Goal: Information Seeking & Learning: Learn about a topic

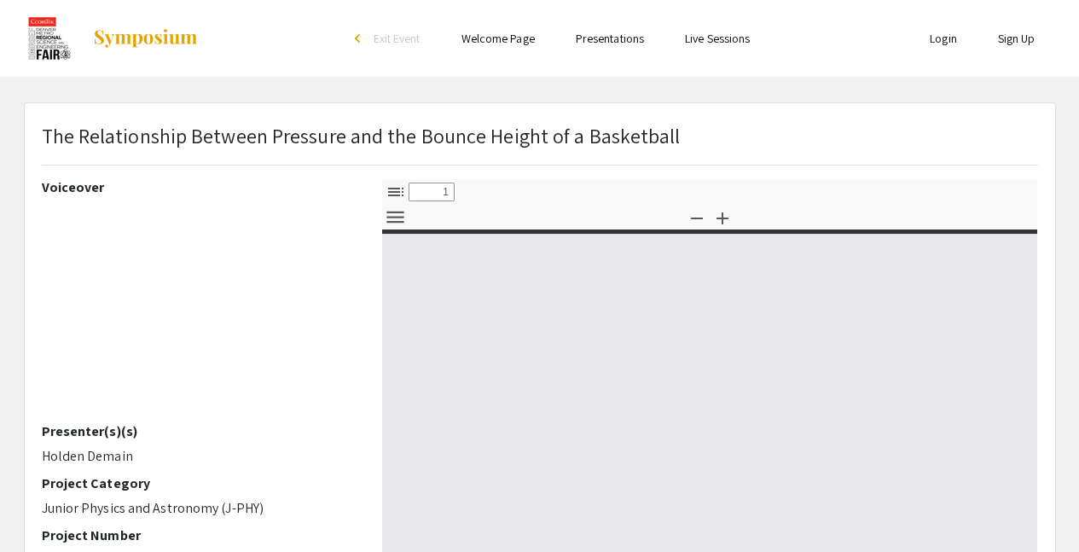
type input "0"
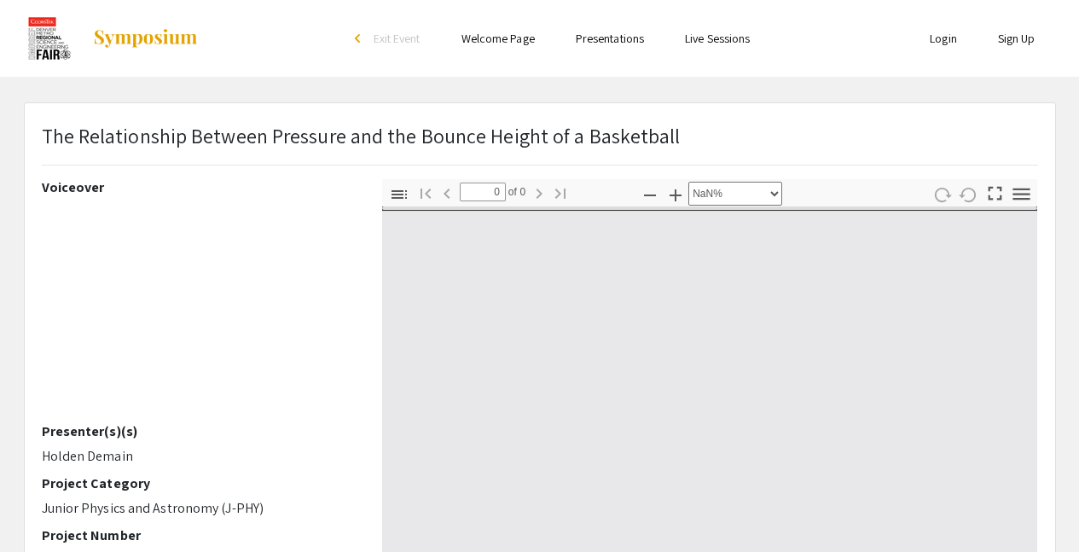
select select "auto"
type input "1"
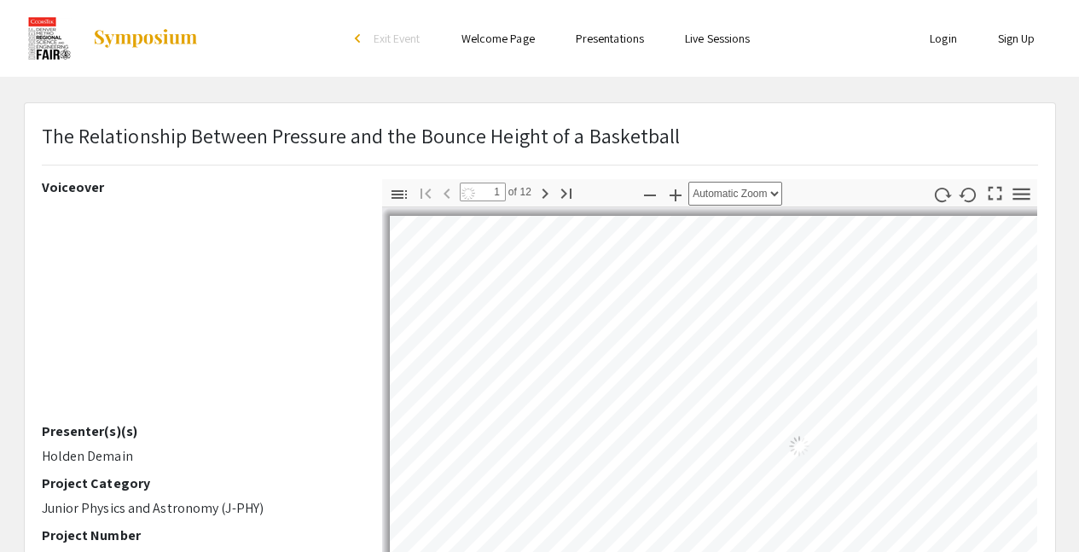
select select "auto"
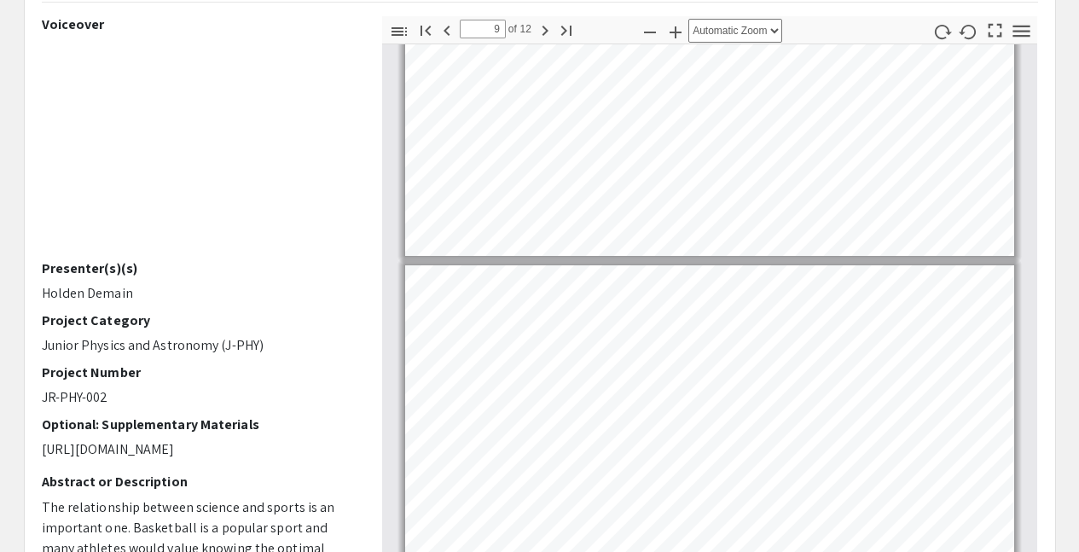
scroll to position [90, 0]
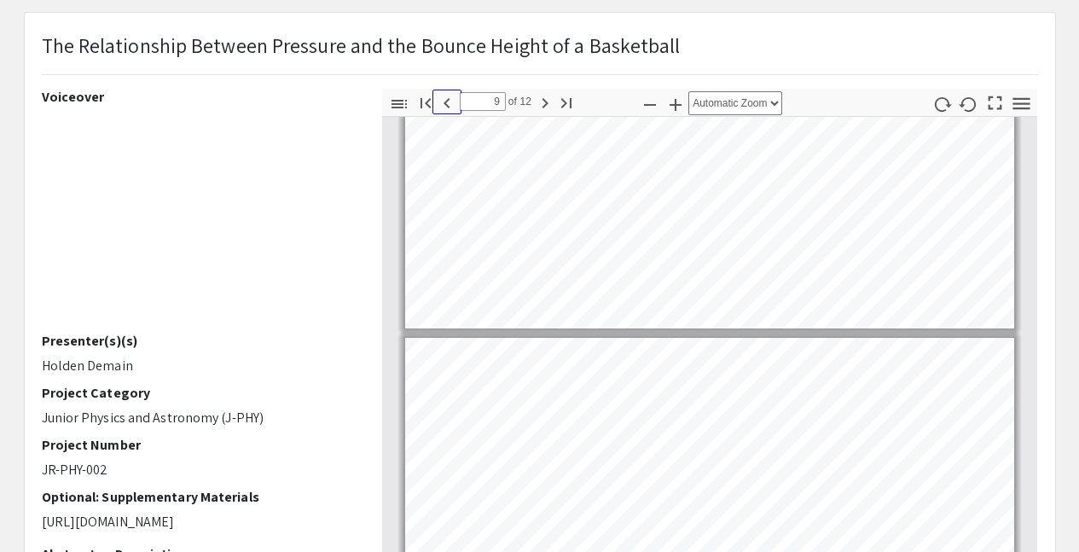
click at [448, 112] on icon "button" at bounding box center [447, 103] width 20 height 20
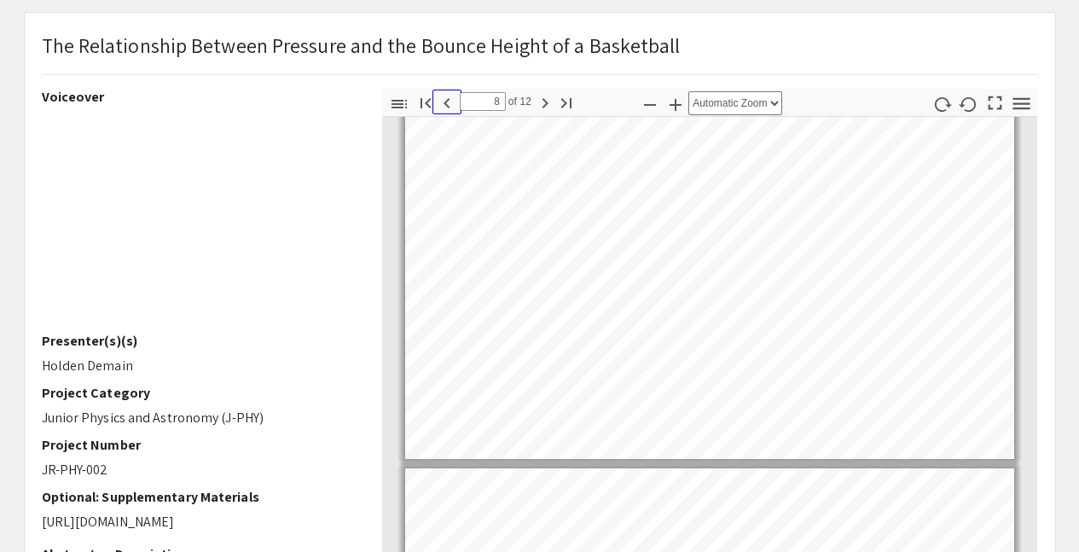
click at [448, 112] on icon "button" at bounding box center [447, 103] width 20 height 20
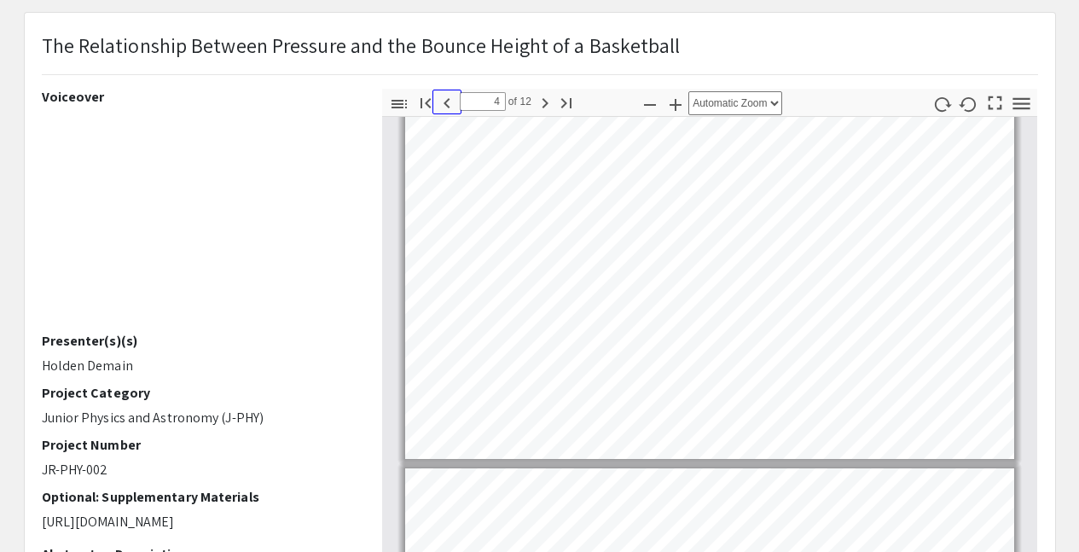
click at [448, 112] on icon "button" at bounding box center [447, 103] width 20 height 20
click at [1020, 96] on icon "button" at bounding box center [1021, 103] width 23 height 23
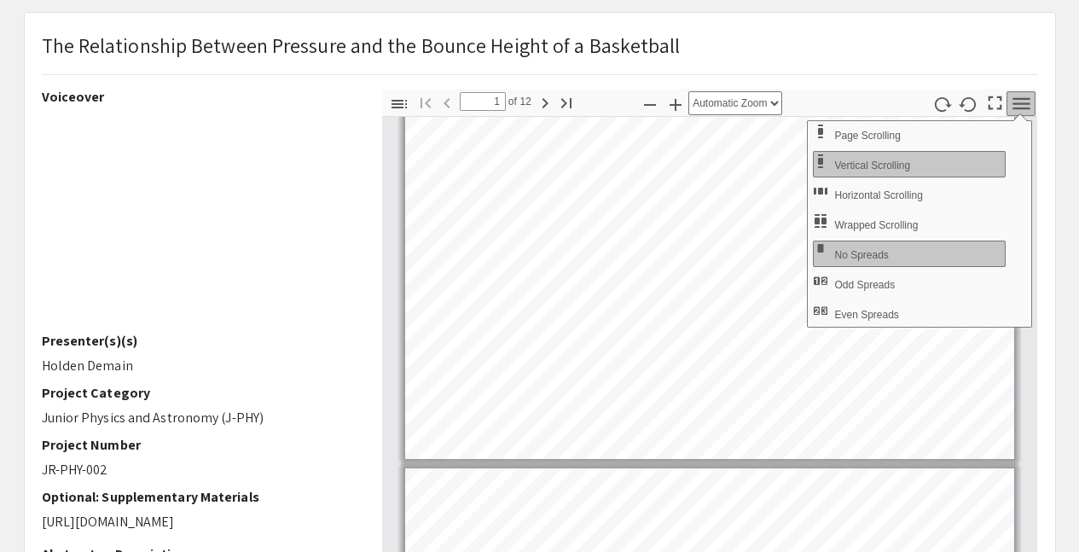
click at [820, 84] on div "The Relationship Between Pressure and the Bounce Height of a Basketball" at bounding box center [540, 59] width 1022 height 59
click at [397, 107] on icon "button" at bounding box center [398, 104] width 15 height 9
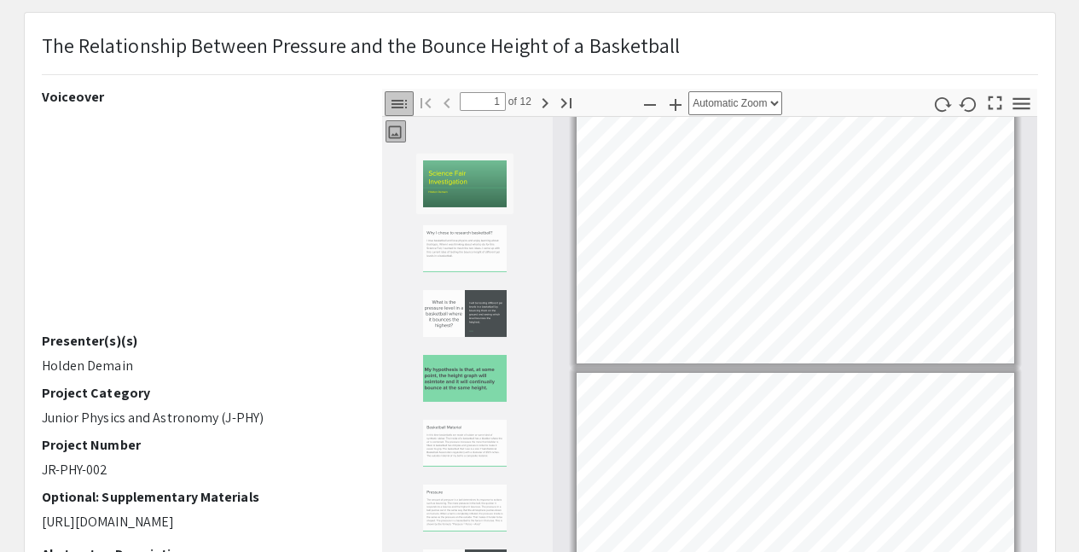
click at [397, 107] on icon "button" at bounding box center [398, 104] width 15 height 9
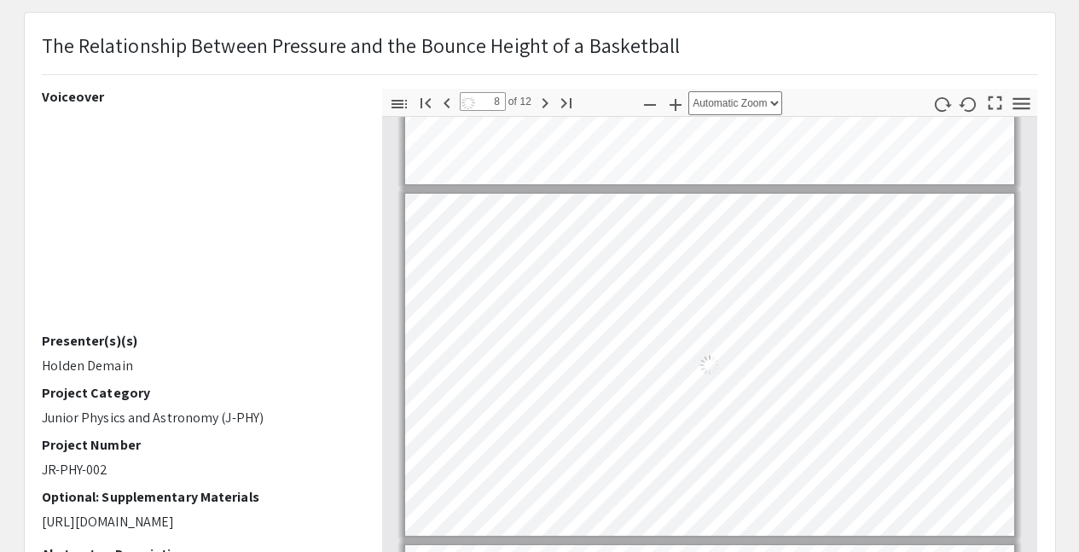
scroll to position [551, 0]
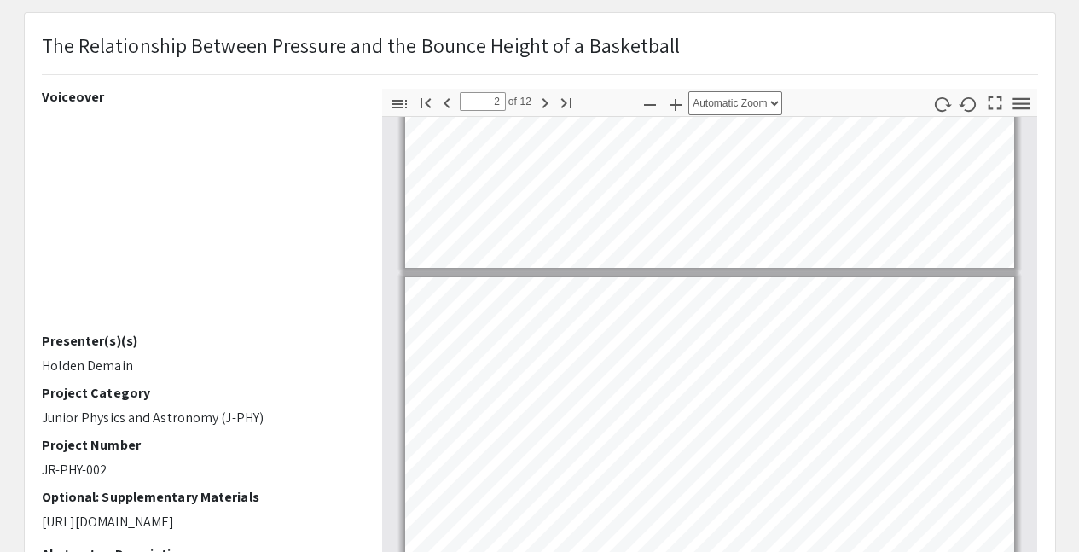
type input "1"
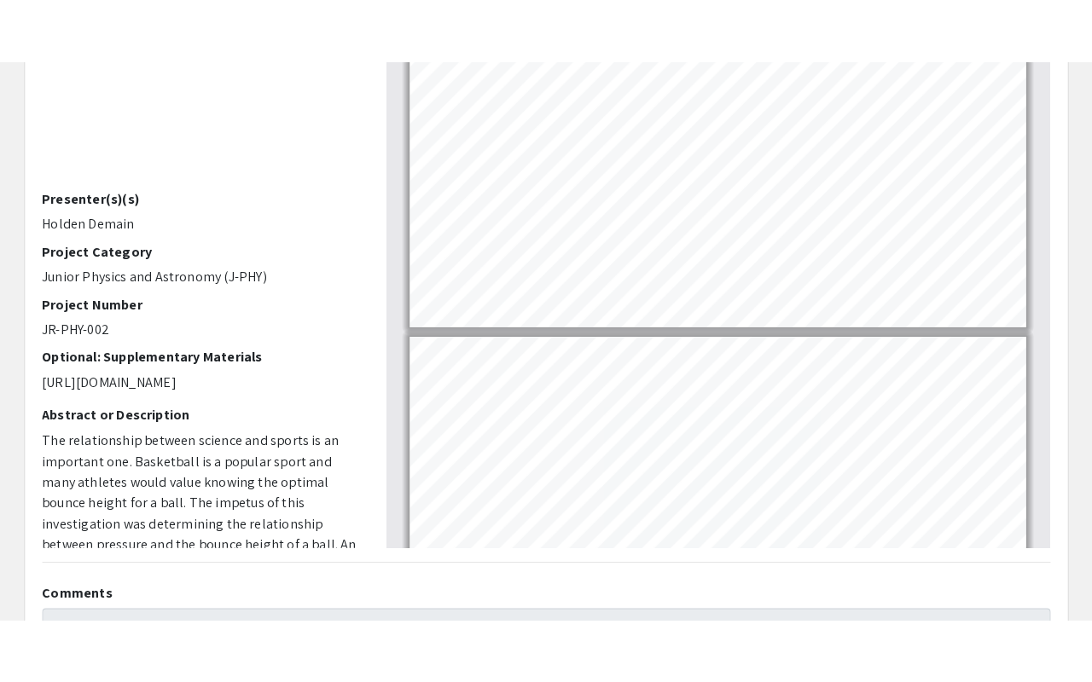
scroll to position [0, 0]
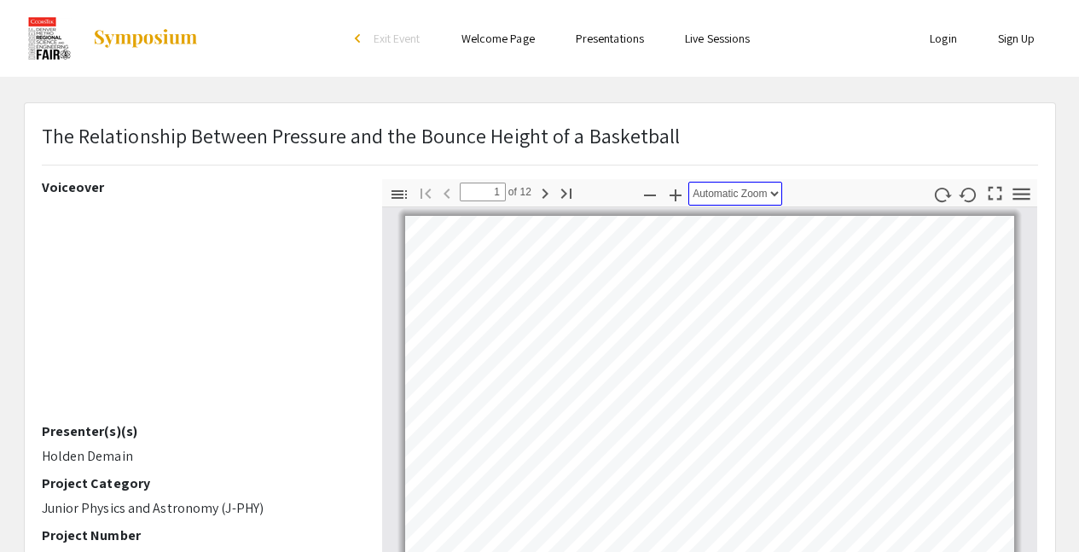
click at [779, 193] on select "Automatic Zoom Actual Size Page Fit Page Width 50% 100% 125% 150% 200% 300% 400…" at bounding box center [735, 194] width 94 height 24
click at [998, 184] on icon "button" at bounding box center [994, 193] width 23 height 23
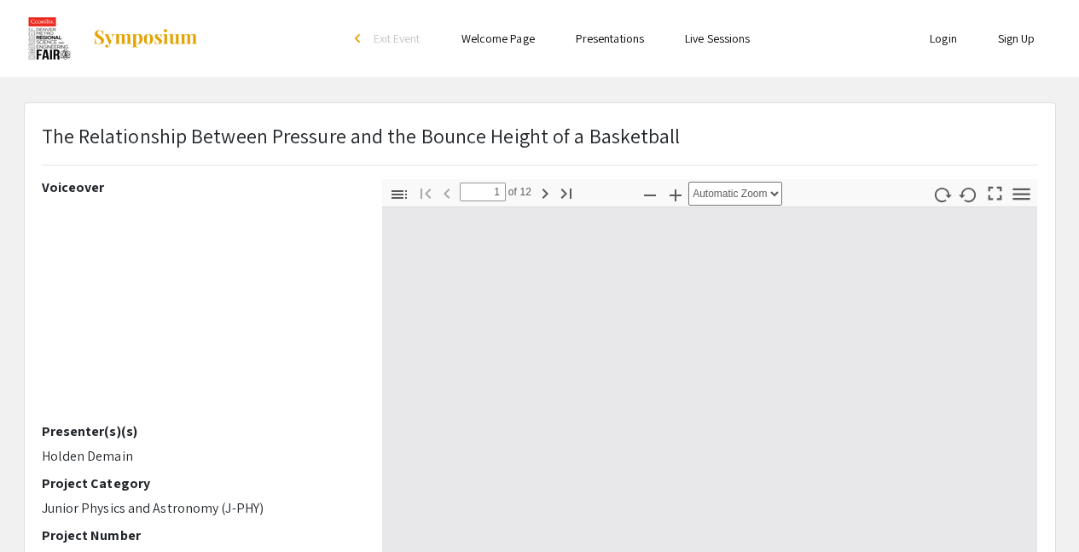
select select "page-fit"
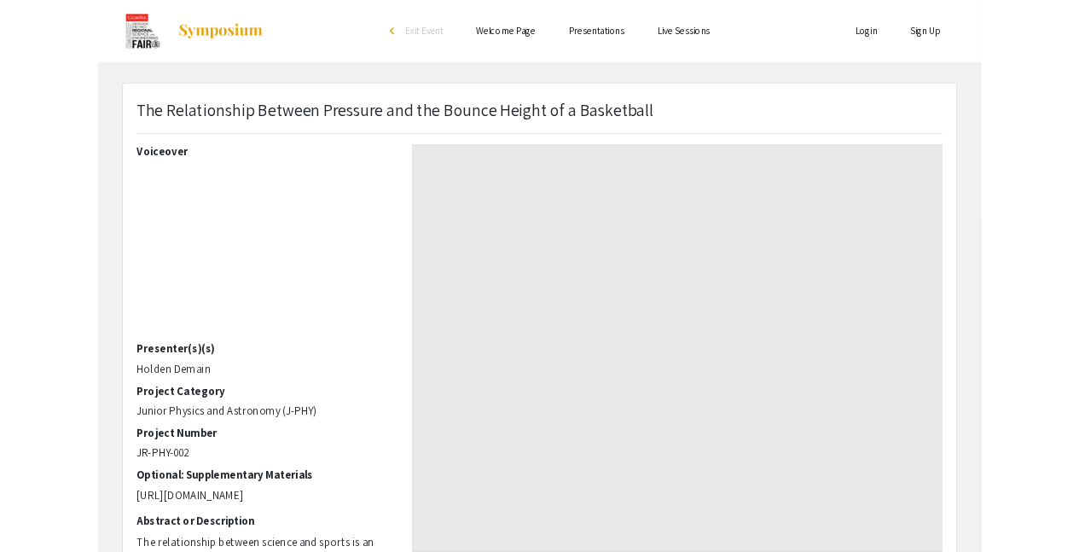
scroll to position [681, 0]
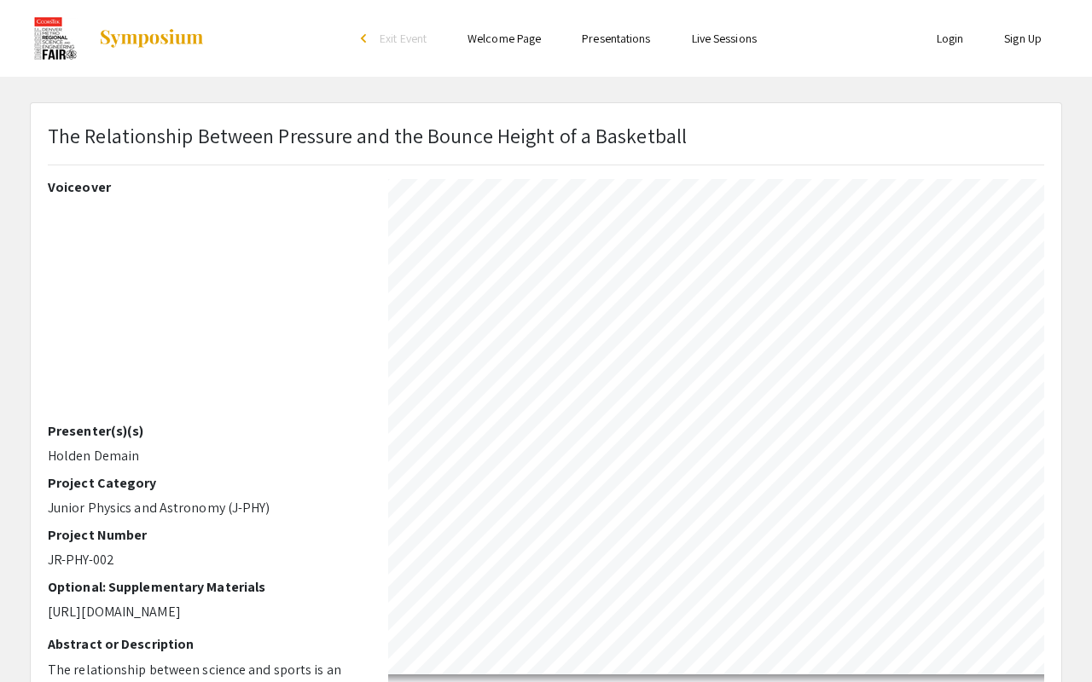
type input "1"
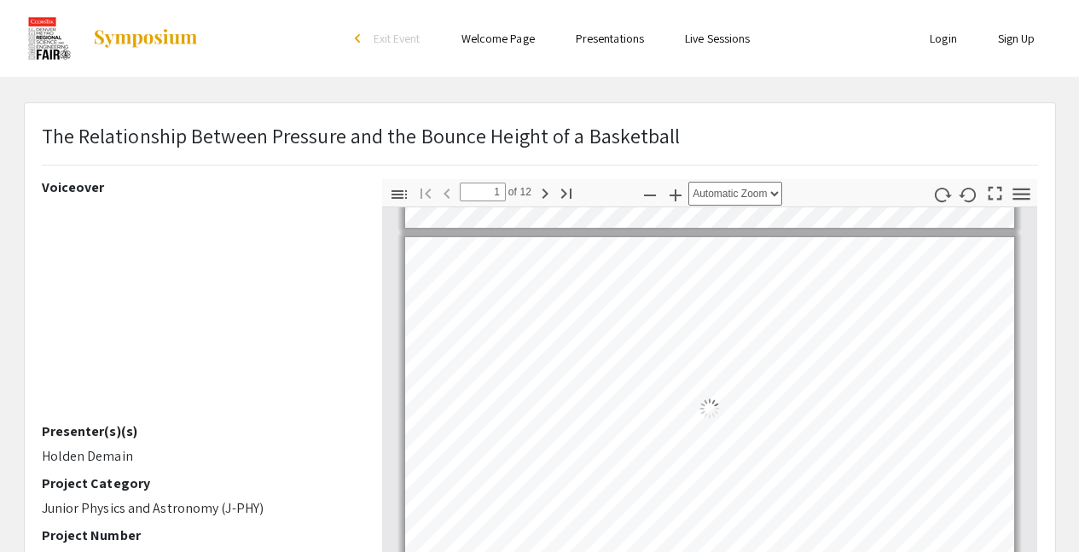
scroll to position [9, 0]
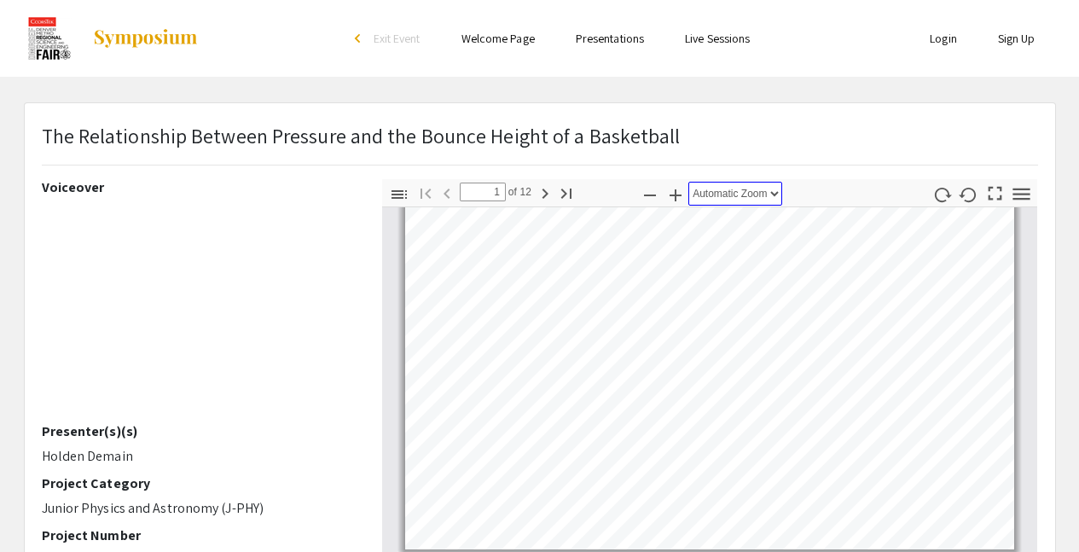
click at [728, 200] on select "Automatic Zoom Actual Size Page Fit Page Width 50% 100% 125% 150% 200% 300% 400…" at bounding box center [735, 194] width 94 height 24
select select "page-actual"
click at [688, 182] on select "Automatic Zoom Actual Size Page Fit Page Width 50% 100% 125% 150% 200% 300% 400…" at bounding box center [735, 194] width 94 height 24
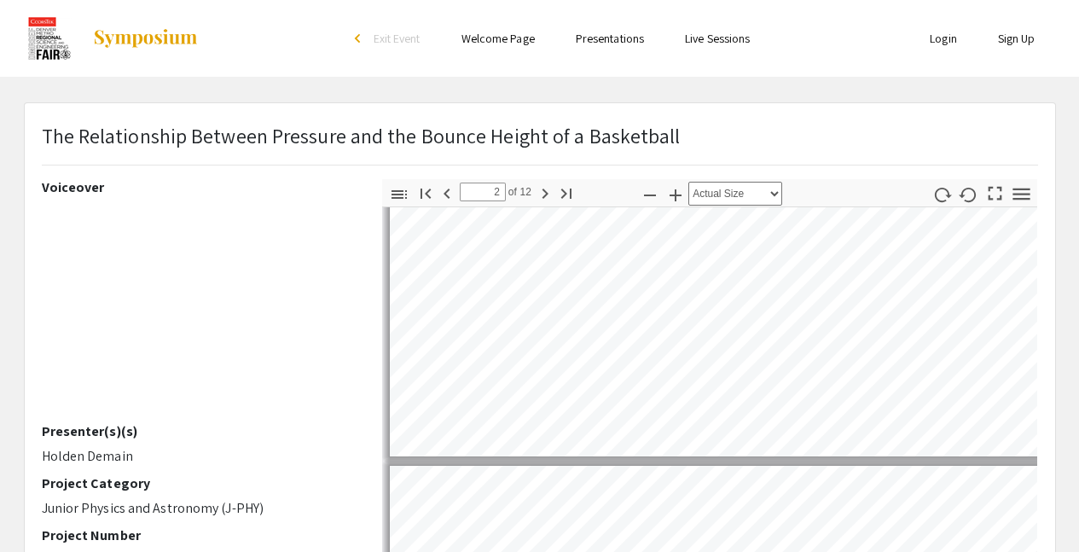
scroll to position [467, 0]
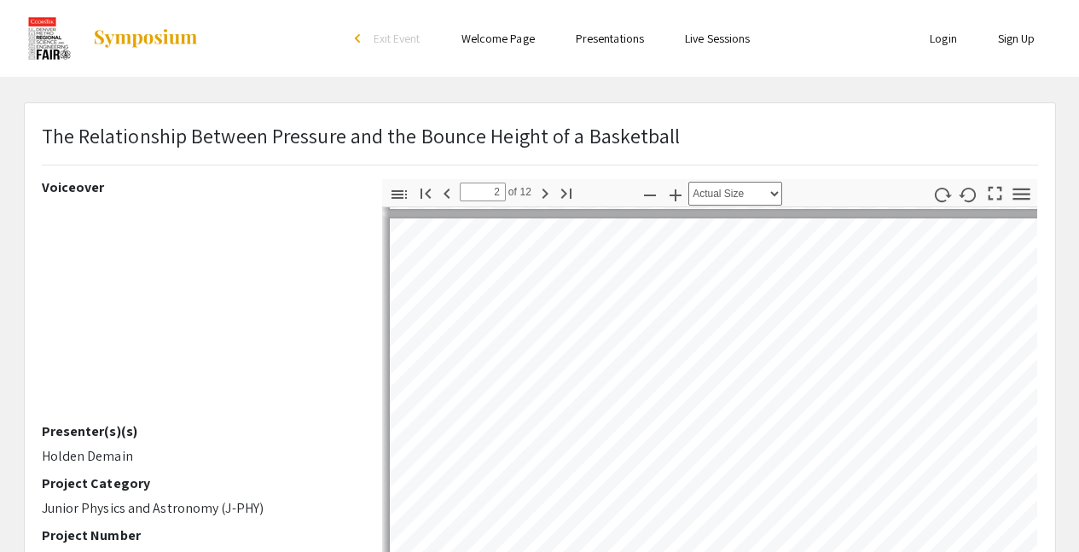
type input "1"
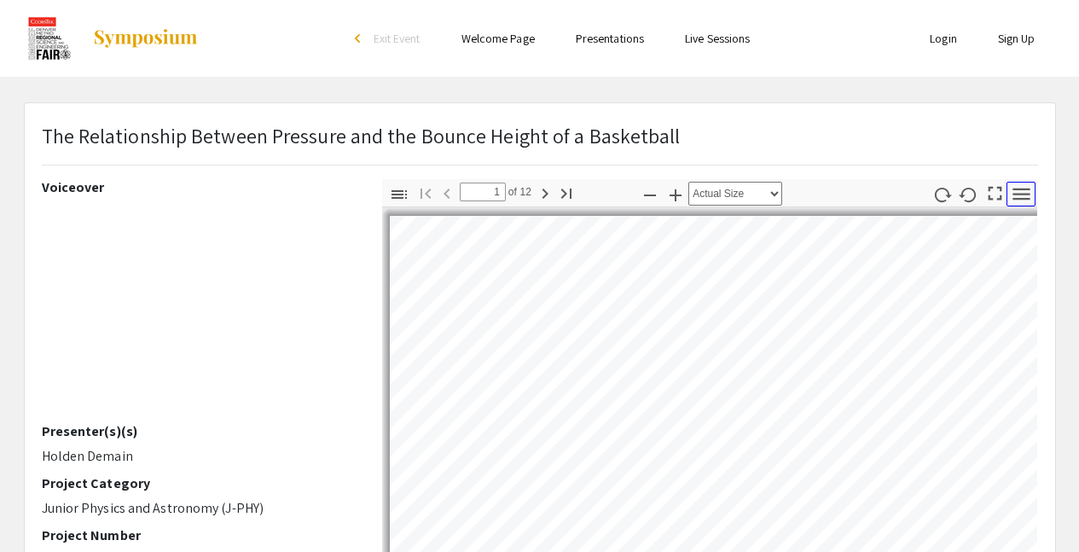
click at [1027, 189] on icon "button" at bounding box center [1020, 194] width 17 height 12
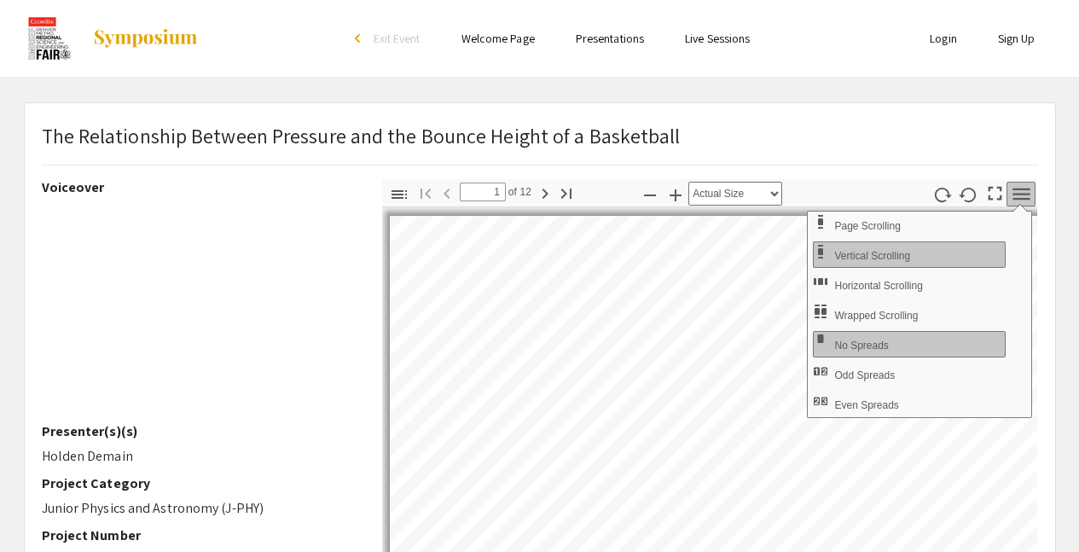
scroll to position [0, 13]
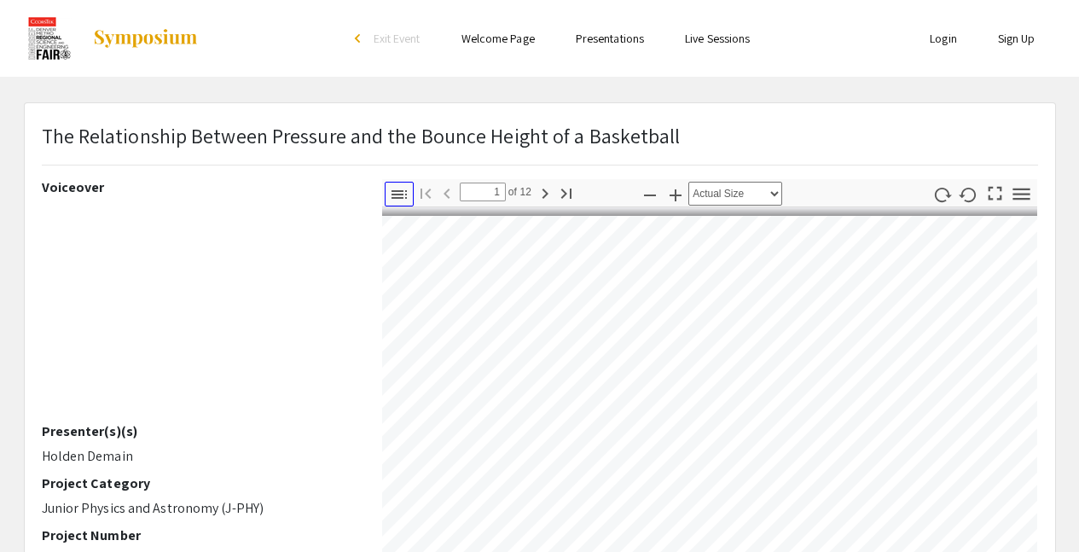
click at [399, 196] on icon "button" at bounding box center [399, 194] width 20 height 20
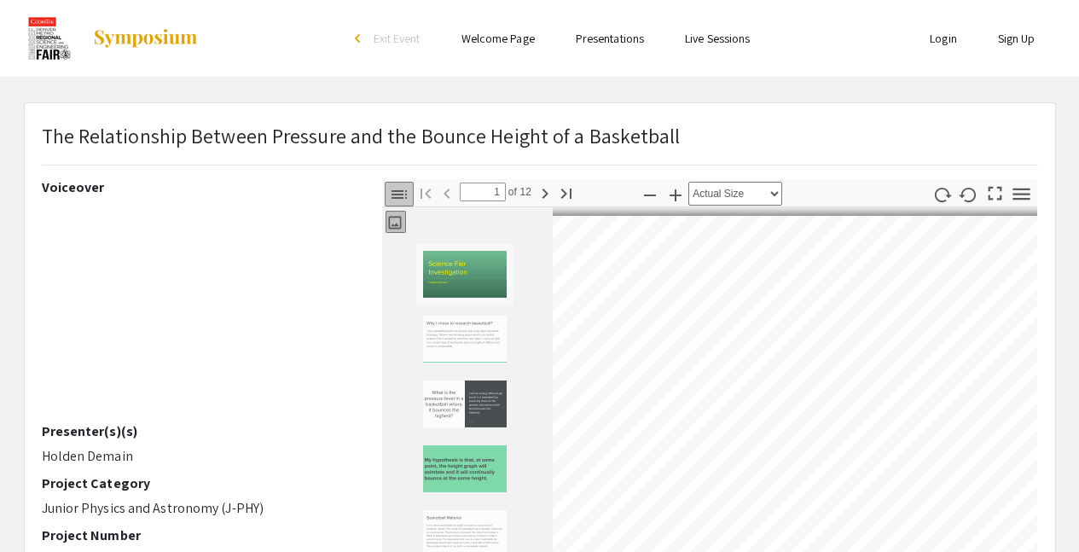
click at [399, 196] on icon "button" at bounding box center [399, 194] width 20 height 20
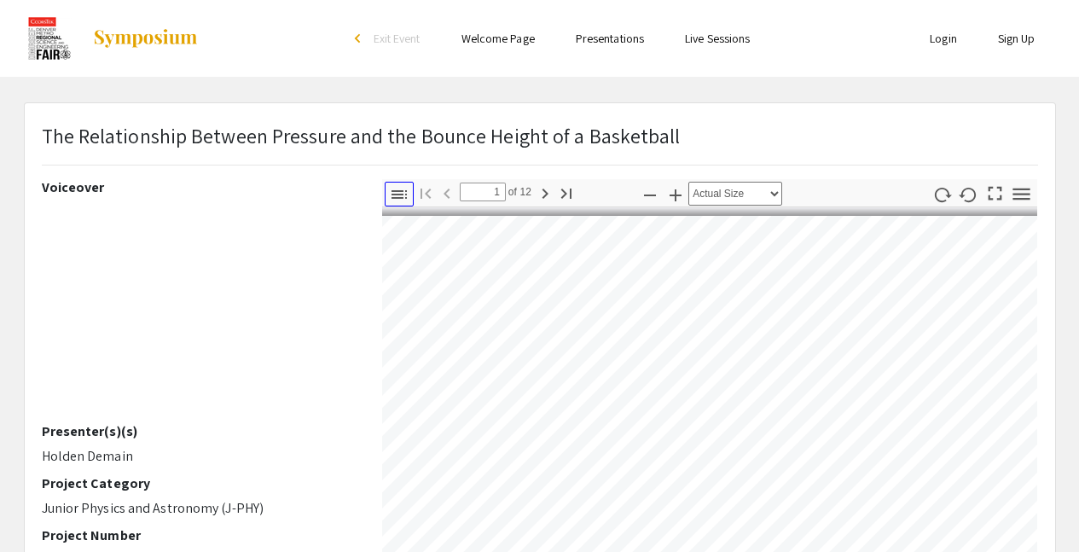
click at [399, 196] on icon "button" at bounding box center [399, 194] width 20 height 20
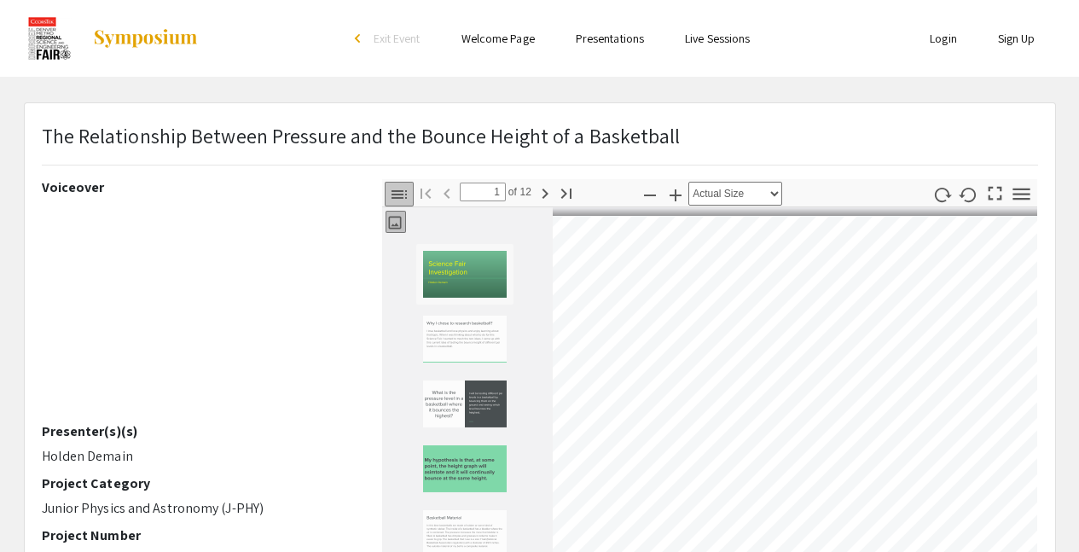
click at [391, 226] on icon "button" at bounding box center [394, 222] width 17 height 17
click at [392, 217] on icon "button" at bounding box center [394, 223] width 13 height 13
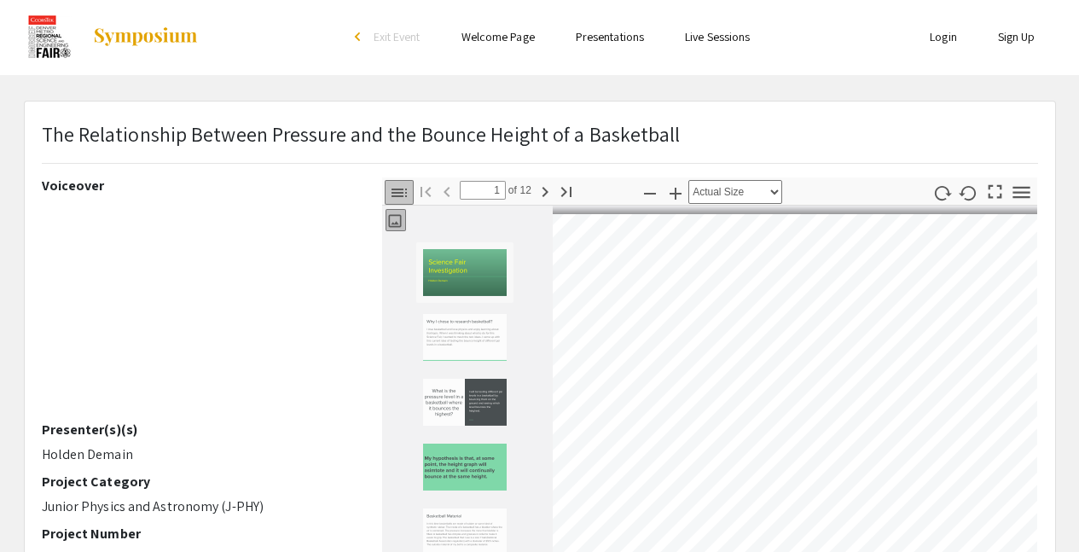
scroll to position [43, 0]
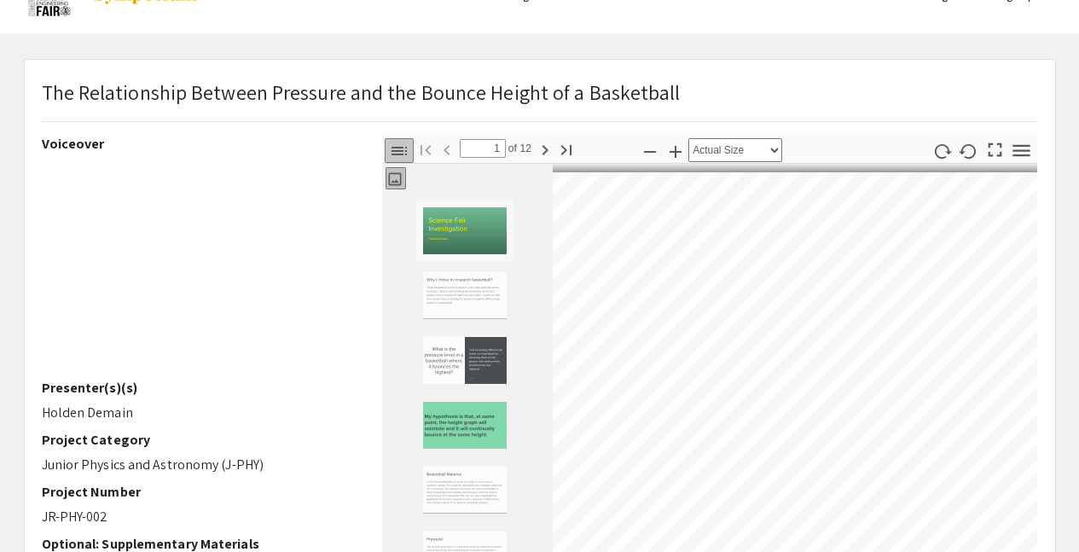
drag, startPoint x: 479, startPoint y: 258, endPoint x: 443, endPoint y: 195, distance: 71.8
click at [443, 195] on div at bounding box center [467, 462] width 171 height 541
click at [389, 175] on icon "button" at bounding box center [394, 179] width 13 height 13
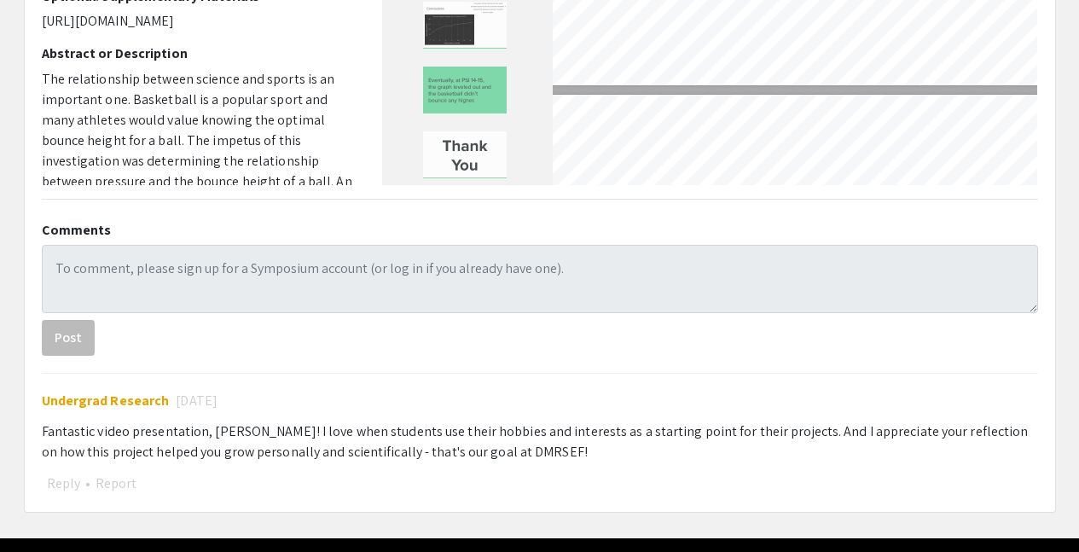
scroll to position [593, 0]
